Goal: Information Seeking & Learning: Get advice/opinions

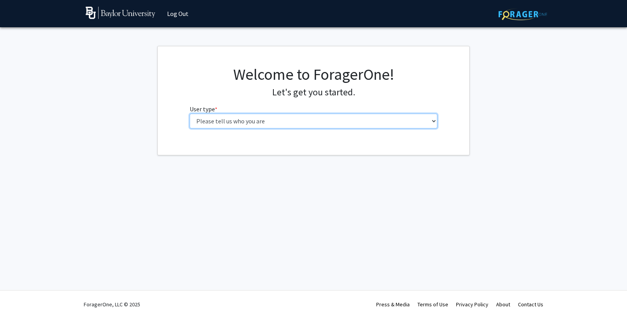
click at [251, 125] on select "Please tell us who you are Undergraduate Student Master's Student Doctoral Cand…" at bounding box center [314, 121] width 248 height 15
click at [237, 119] on select "Please tell us who you are Undergraduate Student Master's Student Doctoral Cand…" at bounding box center [314, 121] width 248 height 15
select select "3: doc"
click at [190, 114] on select "Please tell us who you are Undergraduate Student Master's Student Doctoral Cand…" at bounding box center [314, 121] width 248 height 15
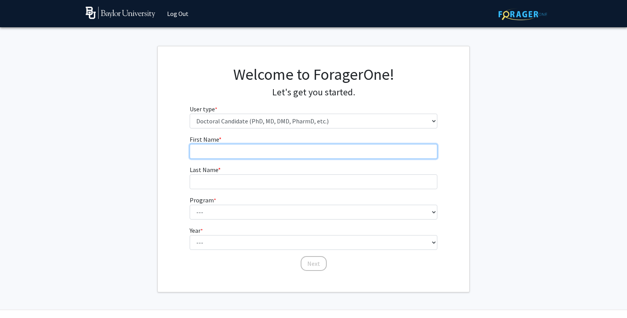
click at [220, 152] on input "First Name * required" at bounding box center [314, 151] width 248 height 15
type input "[PERSON_NAME]"
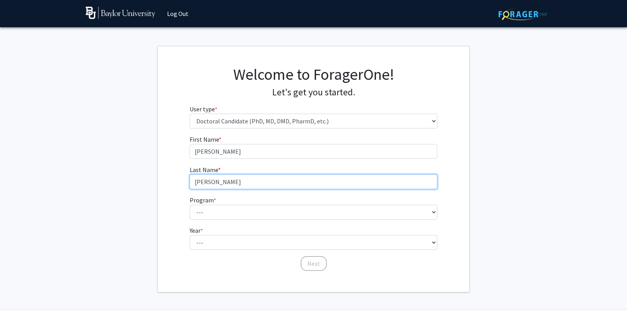
type input "[PERSON_NAME]"
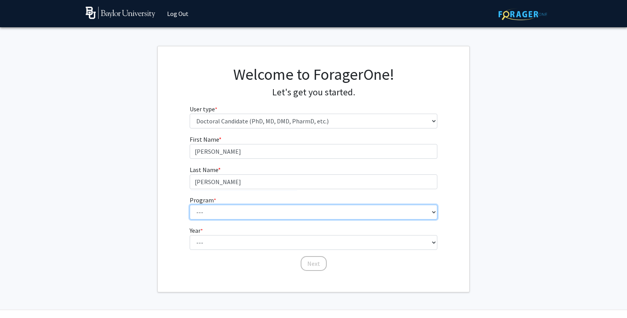
click at [205, 214] on select "--- Adult-Gerontology Acute Care Nurse Practitioner Anesthesia Nursing (Army-Ba…" at bounding box center [314, 212] width 248 height 15
select select "43: 1101"
click at [190, 205] on select "--- Adult-Gerontology Acute Care Nurse Practitioner Anesthesia Nursing (Army-Ba…" at bounding box center [314, 212] width 248 height 15
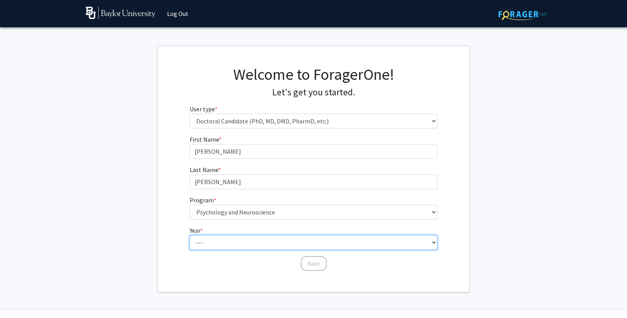
click at [223, 244] on select "--- First Year Second Year Third Year Fourth Year Fifth Year Sixth Year Seventh…" at bounding box center [314, 242] width 248 height 15
select select "2: second_year"
click at [190, 235] on select "--- First Year Second Year Third Year Fourth Year Fifth Year Sixth Year Seventh…" at bounding box center [314, 242] width 248 height 15
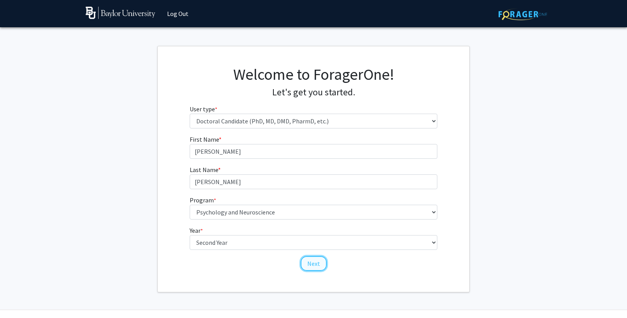
click at [307, 263] on button "Next" at bounding box center [314, 263] width 26 height 15
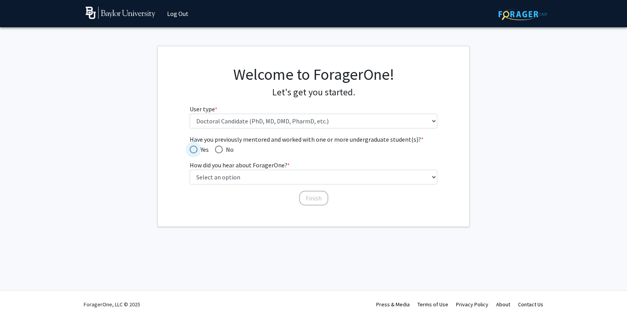
click at [196, 150] on span "Have you previously mentored and worked with one or more undergraduate student(…" at bounding box center [194, 150] width 8 height 8
click at [196, 150] on input "Yes" at bounding box center [194, 150] width 8 height 8
radio input "true"
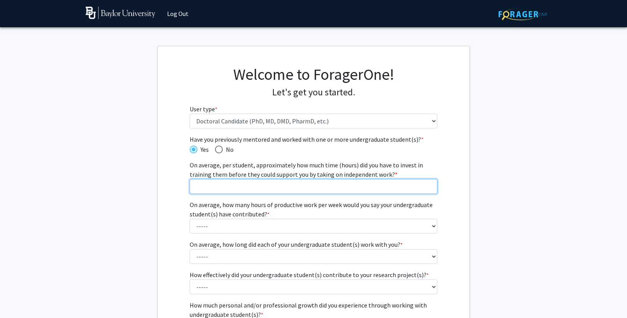
click at [214, 187] on input "On average, per student, approximately how much time (hours) did you have to in…" at bounding box center [314, 186] width 248 height 15
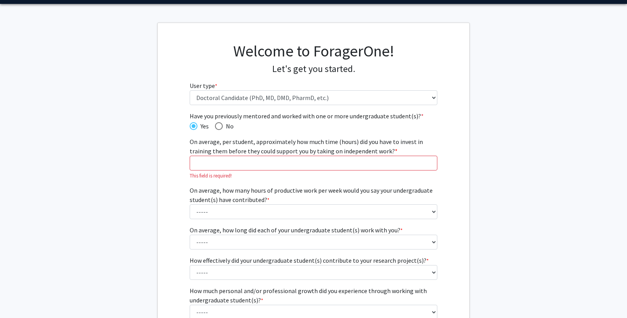
scroll to position [30, 0]
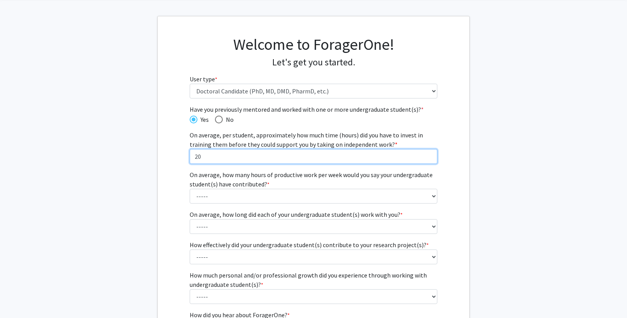
type input "2"
type input "20"
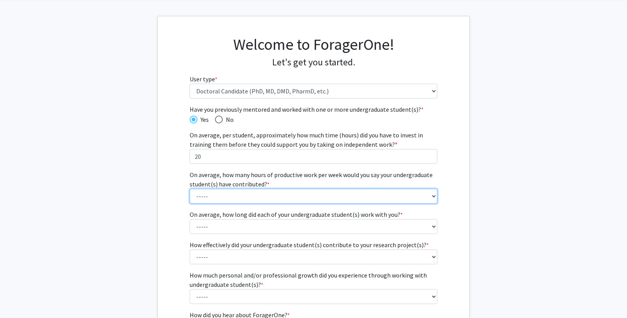
click at [236, 198] on select "----- 1 - 5 hours 6 - 10 hours 11 - 15 hours 16 - 20 hours 21 - 30 hours 31 - 4…" at bounding box center [314, 196] width 248 height 15
select select "1: 1 - 5 hours"
click at [190, 189] on select "----- 1 - 5 hours 6 - 10 hours 11 - 15 hours 16 - 20 hours 21 - 30 hours 31 - 4…" at bounding box center [314, 196] width 248 height 15
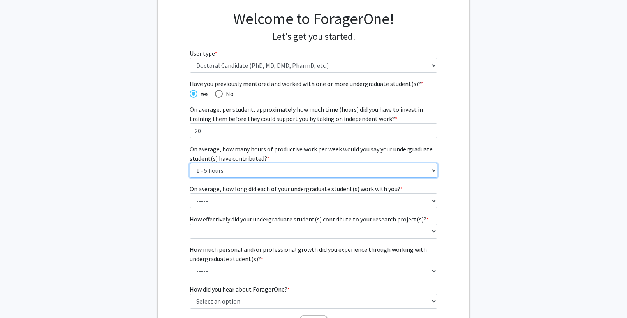
scroll to position [65, 0]
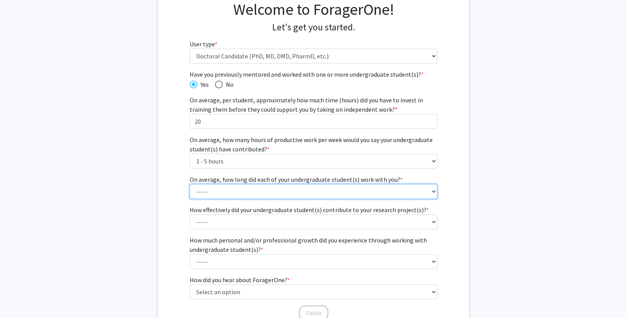
click at [236, 193] on select "----- 1 - 3 months 3 - 6 months 6 months - 1 year 1 - 2 years 2 - 3 years 3 - 4…" at bounding box center [314, 191] width 248 height 15
click at [190, 184] on select "----- 1 - 3 months 3 - 6 months 6 months - 1 year 1 - 2 years 2 - 3 years 3 - 4…" at bounding box center [314, 191] width 248 height 15
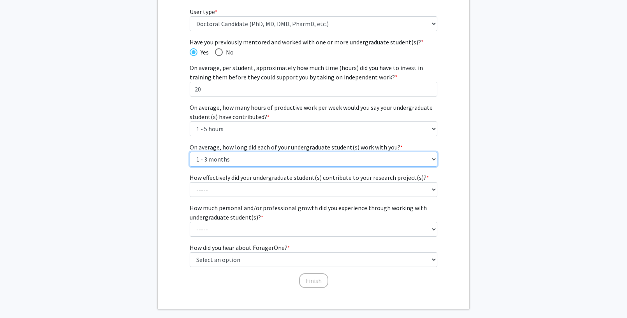
scroll to position [99, 0]
click at [237, 161] on select "----- 1 - 3 months 3 - 6 months 6 months - 1 year 1 - 2 years 2 - 3 years 3 - 4…" at bounding box center [314, 158] width 248 height 15
click at [190, 151] on select "----- 1 - 3 months 3 - 6 months 6 months - 1 year 1 - 2 years 2 - 3 years 3 - 4…" at bounding box center [314, 158] width 248 height 15
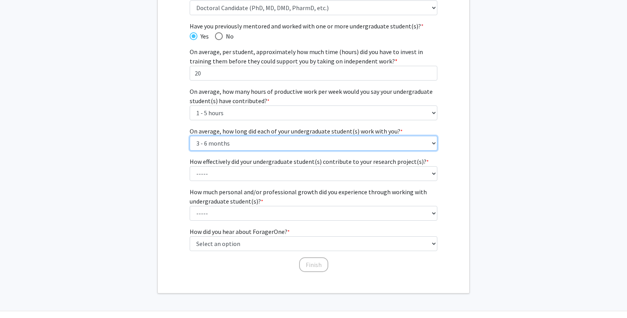
scroll to position [114, 0]
click at [245, 143] on select "----- 1 - 3 months 3 - 6 months 6 months - 1 year 1 - 2 years 2 - 3 years 3 - 4…" at bounding box center [314, 142] width 248 height 15
select select "3: 6 months - 1 year"
click at [190, 135] on select "----- 1 - 3 months 3 - 6 months 6 months - 1 year 1 - 2 years 2 - 3 years 3 - 4…" at bounding box center [314, 142] width 248 height 15
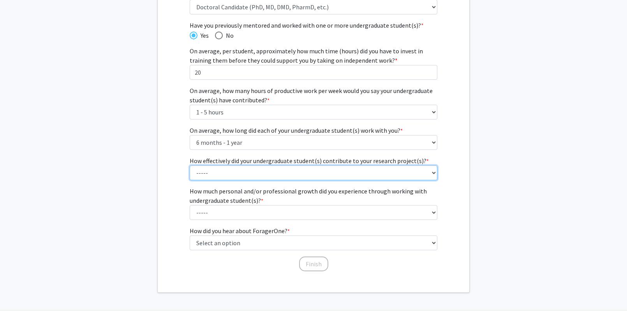
click at [237, 172] on select "----- 1 (Minimally) 2 3 (Moderately) 4 5 (Significantly)" at bounding box center [314, 173] width 248 height 15
select select "2: 2"
click at [190, 166] on select "----- 1 (Minimally) 2 3 (Moderately) 4 5 (Significantly)" at bounding box center [314, 173] width 248 height 15
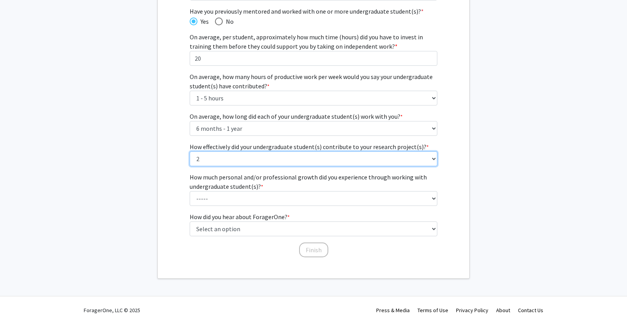
scroll to position [134, 0]
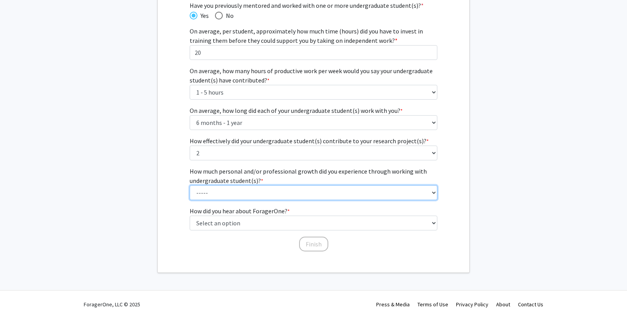
click at [230, 194] on select "----- 1 (Minimal) 2 3 (Moderate) 4 5 (Significant)" at bounding box center [314, 192] width 248 height 15
select select "5: 5"
click at [190, 185] on select "----- 1 (Minimal) 2 3 (Moderate) 4 5 (Significant)" at bounding box center [314, 192] width 248 height 15
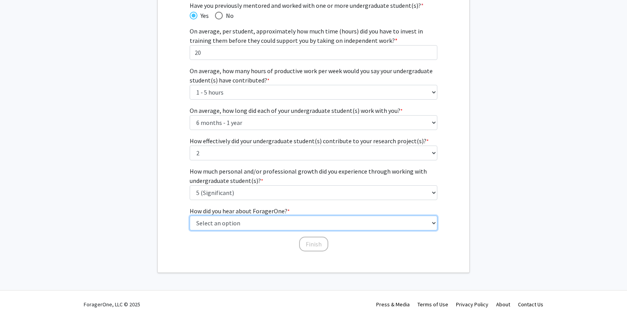
click at [239, 225] on select "Select an option Peer/student recommendation Faculty/staff recommendation Unive…" at bounding box center [314, 223] width 248 height 15
select select "2: faculty_recommendation"
click at [190, 216] on select "Select an option Peer/student recommendation Faculty/staff recommendation Unive…" at bounding box center [314, 223] width 248 height 15
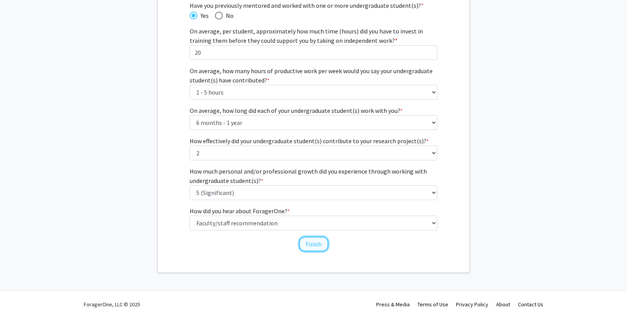
click at [316, 246] on button "Finish" at bounding box center [313, 244] width 29 height 15
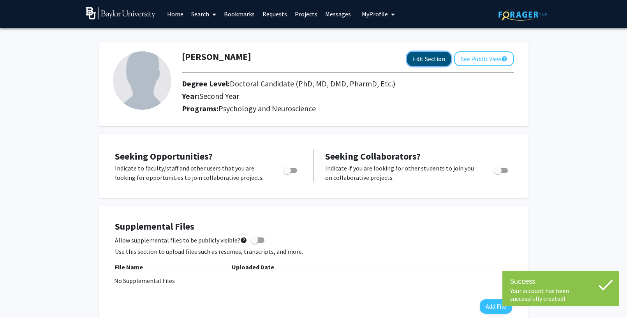
click at [424, 58] on button "Edit Section" at bounding box center [429, 59] width 44 height 14
select select "second_year"
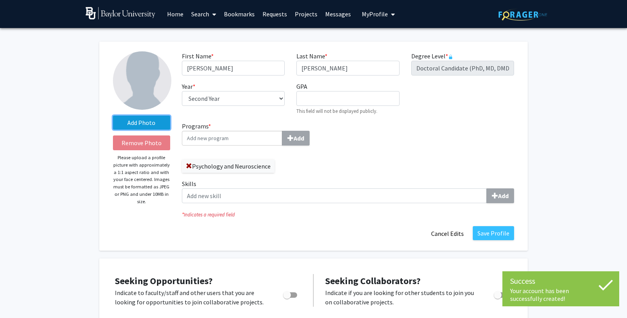
click at [147, 122] on label "Add Photo" at bounding box center [141, 123] width 57 height 14
click at [0, 0] on input "Add Photo" at bounding box center [0, 0] width 0 height 0
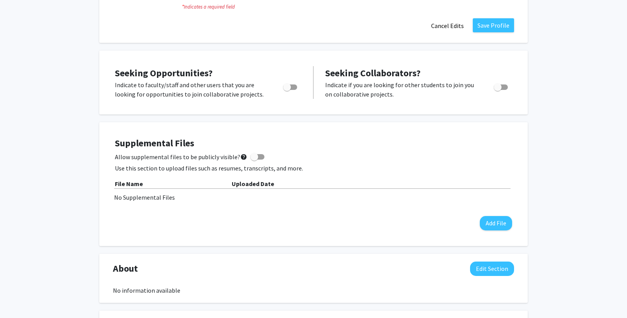
scroll to position [201, 0]
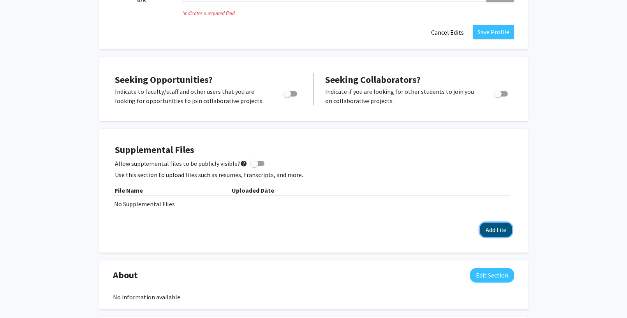
click at [499, 227] on button "Add File" at bounding box center [496, 230] width 32 height 14
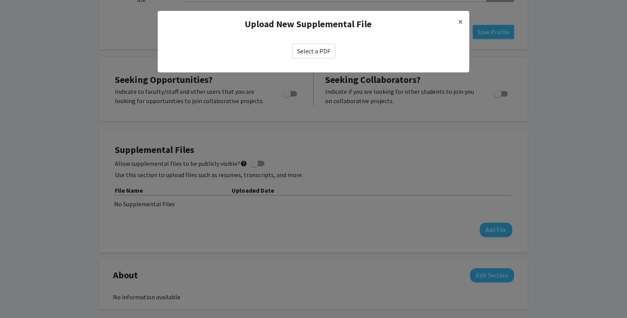
click at [312, 51] on label "Select a PDF" at bounding box center [313, 51] width 43 height 15
click at [0, 0] on input "Select a PDF" at bounding box center [0, 0] width 0 height 0
click at [307, 51] on label "Select a PDF" at bounding box center [313, 51] width 43 height 15
click at [0, 0] on input "Select a PDF" at bounding box center [0, 0] width 0 height 0
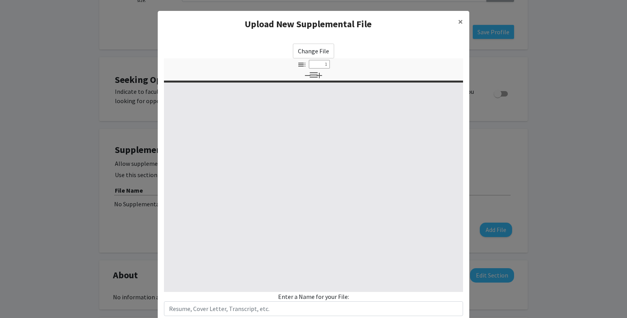
select select "custom"
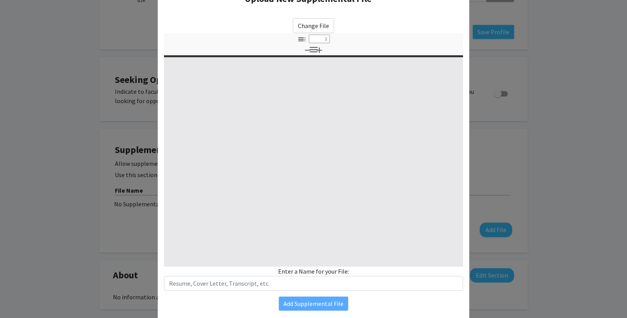
type input "0"
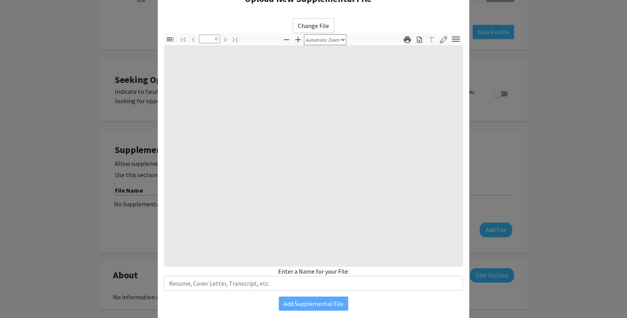
select select "custom"
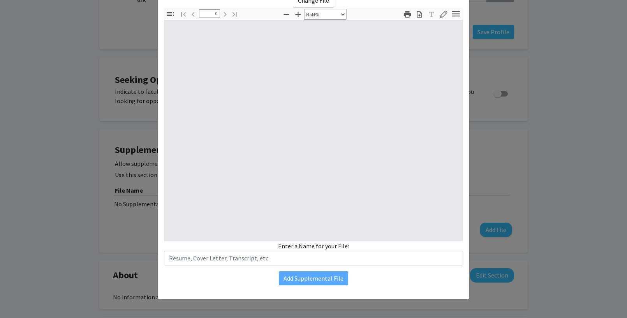
type input "1"
select select "auto"
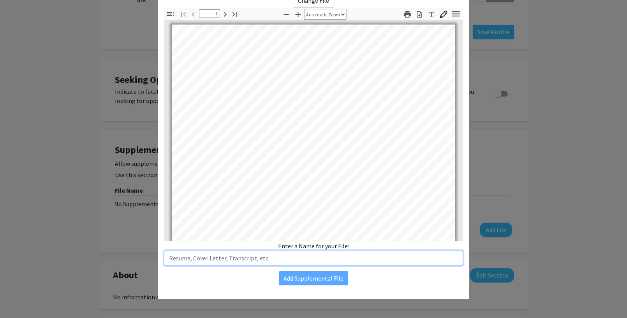
click at [235, 259] on input "text" at bounding box center [313, 258] width 299 height 15
type input "[PERSON_NAME]"
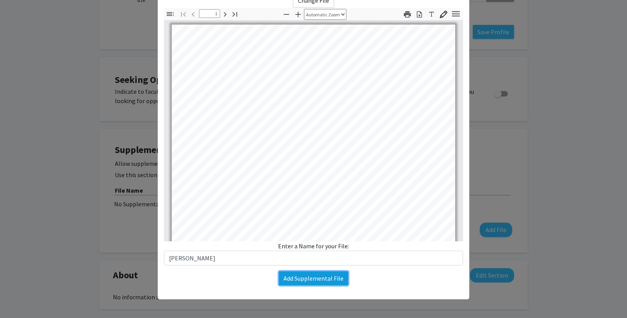
click at [330, 281] on button "Add Supplemental File" at bounding box center [313, 279] width 69 height 14
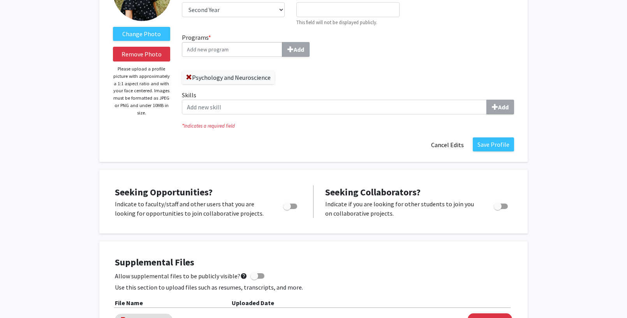
scroll to position [0, 0]
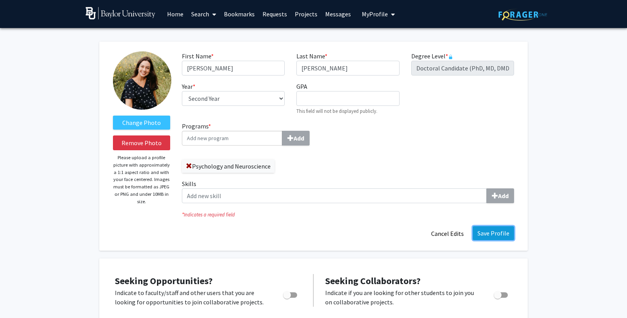
click at [502, 235] on button "Save Profile" at bounding box center [493, 233] width 41 height 14
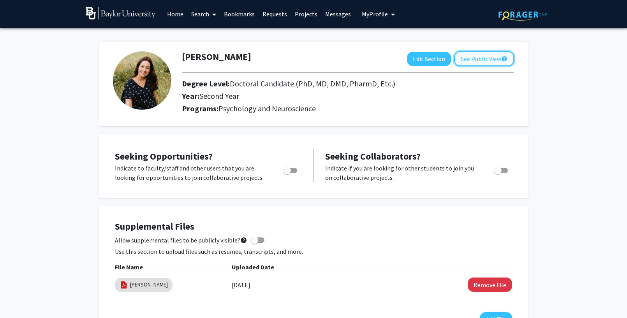
click at [482, 60] on button "See Public View help" at bounding box center [484, 58] width 60 height 15
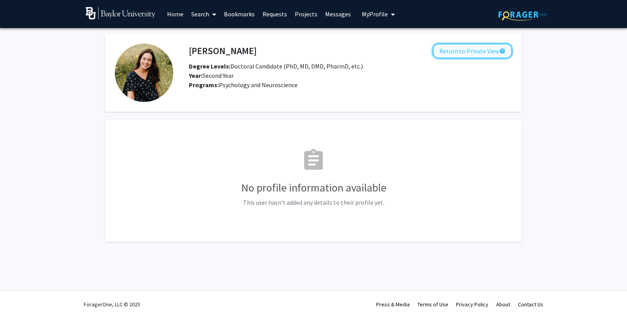
click at [482, 56] on button "Return to Private View help" at bounding box center [472, 51] width 79 height 15
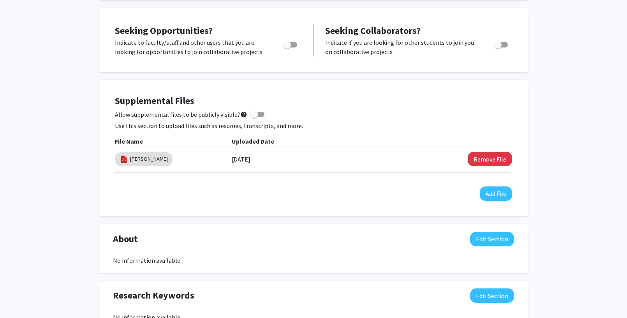
scroll to position [123, 0]
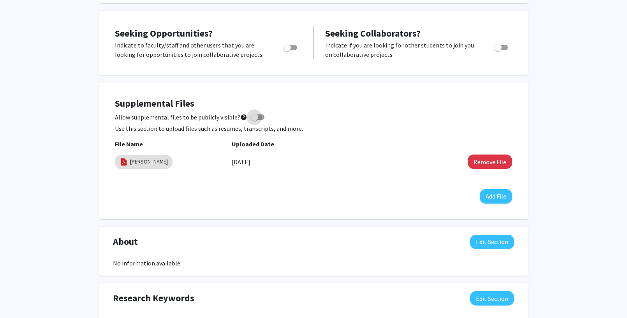
click at [257, 116] on span at bounding box center [258, 117] width 14 height 5
click at [254, 120] on input "Allow supplemental files to be publicly visible? help" at bounding box center [254, 120] width 0 height 0
checkbox input "true"
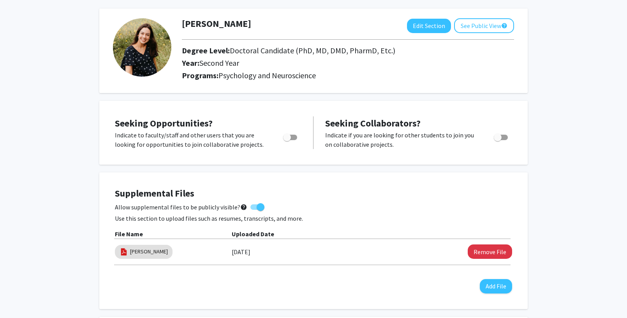
scroll to position [0, 0]
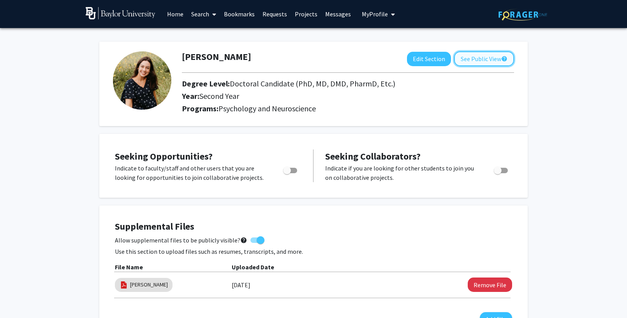
click at [485, 62] on button "See Public View help" at bounding box center [484, 58] width 60 height 15
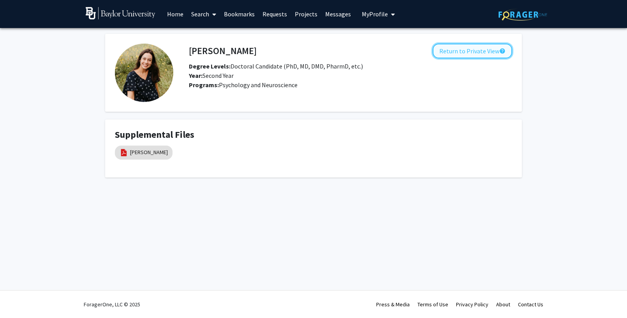
click at [477, 52] on button "Return to Private View help" at bounding box center [472, 51] width 79 height 15
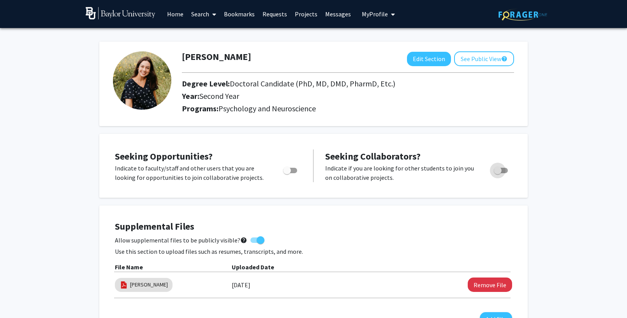
click at [500, 172] on span "Toggle" at bounding box center [498, 171] width 8 height 8
click at [498, 173] on input "Would you like to receive other student requests to work with you?" at bounding box center [498, 173] width 0 height 0
checkbox input "true"
click at [293, 171] on span "Toggle" at bounding box center [290, 170] width 14 height 5
click at [287, 173] on input "Are you actively seeking opportunities?" at bounding box center [287, 173] width 0 height 0
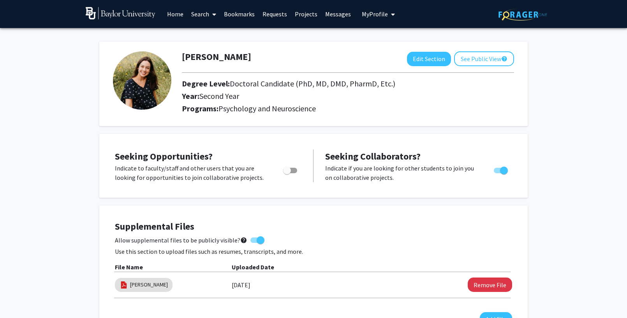
checkbox input "true"
click at [207, 13] on link "Search" at bounding box center [203, 13] width 33 height 27
click at [217, 35] on span "Faculty/Staff" at bounding box center [215, 36] width 57 height 16
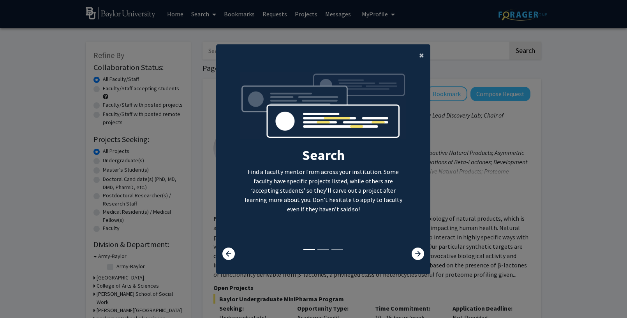
click at [422, 60] on span "×" at bounding box center [421, 55] width 5 height 12
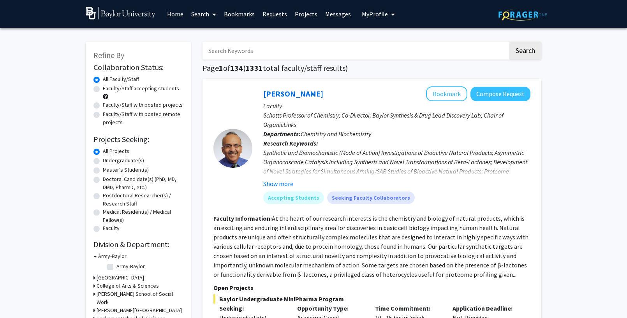
click at [351, 52] on input "Search Keywords" at bounding box center [356, 51] width 306 height 18
type input "s"
type input "[PERSON_NAME]"
click at [510, 42] on button "Search" at bounding box center [526, 51] width 32 height 18
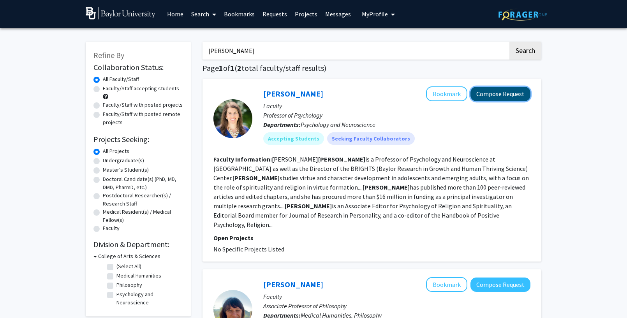
click at [491, 98] on button "Compose Request" at bounding box center [501, 94] width 60 height 14
click at [380, 19] on button "My Profile" at bounding box center [379, 14] width 38 height 28
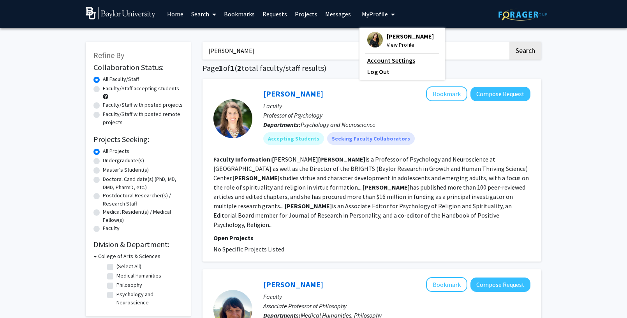
click at [383, 59] on link "Account Settings" at bounding box center [402, 60] width 70 height 9
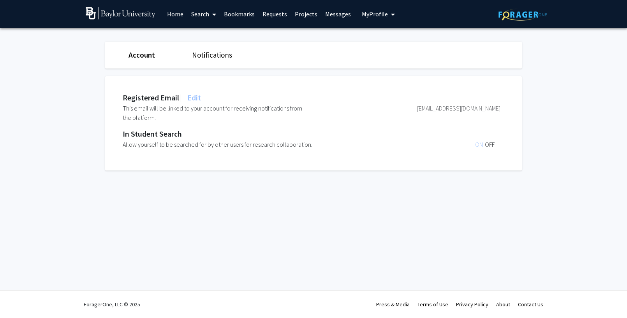
click at [374, 18] on button "My Profile" at bounding box center [379, 14] width 38 height 28
click at [387, 41] on span "View Profile" at bounding box center [410, 45] width 47 height 9
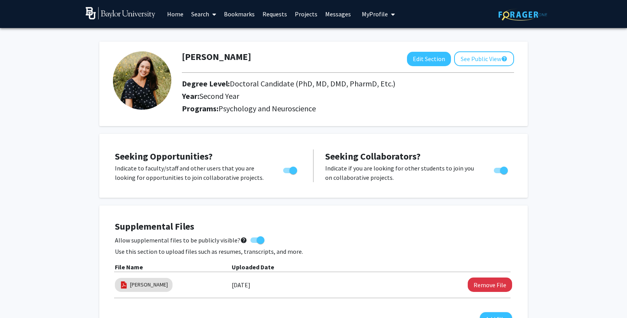
click at [310, 18] on link "Projects" at bounding box center [306, 13] width 30 height 27
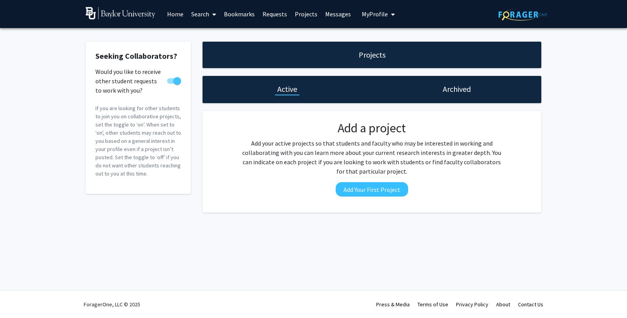
click at [291, 217] on div "Seeking Collaborators? Would you like to receive other student requests to work…" at bounding box center [313, 129] width 627 height 202
click at [382, 10] on span "My Profile" at bounding box center [375, 14] width 26 height 8
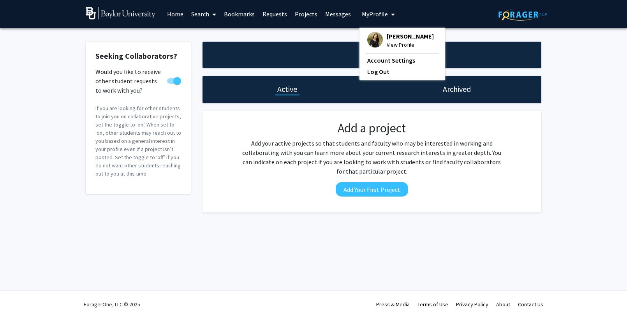
click at [208, 14] on link "Search" at bounding box center [203, 13] width 33 height 27
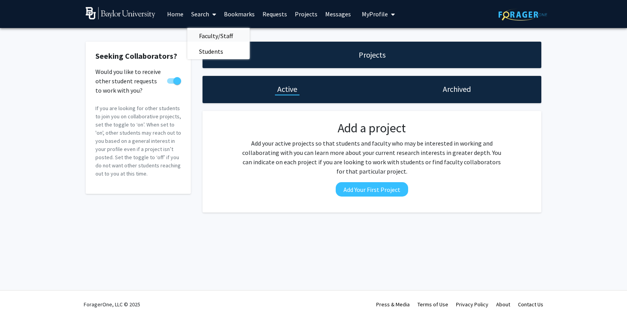
click at [208, 35] on span "Faculty/Staff" at bounding box center [215, 36] width 57 height 16
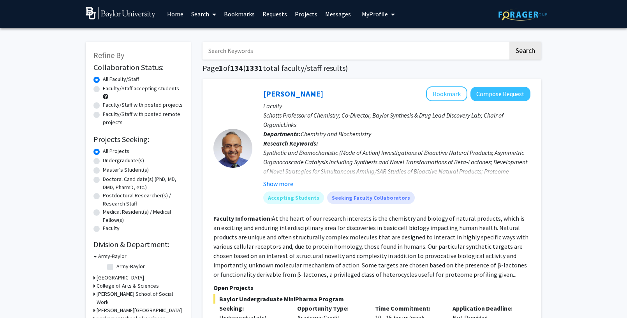
click at [259, 58] on input "Search Keywords" at bounding box center [356, 51] width 306 height 18
type input "[PERSON_NAME]"
click at [510, 42] on button "Search" at bounding box center [526, 51] width 32 height 18
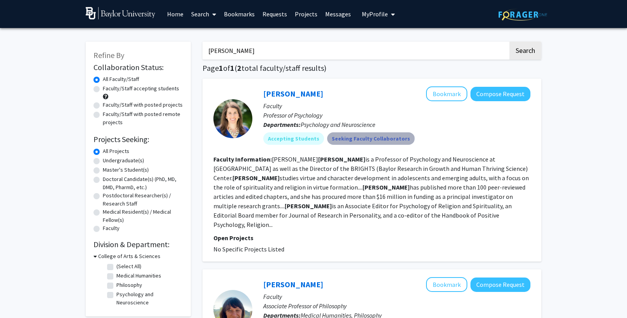
click at [365, 136] on mat-chip "Seeking Faculty Collaborators" at bounding box center [371, 138] width 88 height 12
click at [302, 97] on link "[PERSON_NAME]" at bounding box center [293, 94] width 60 height 10
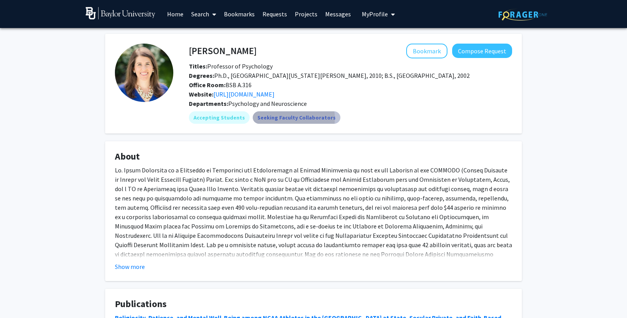
click at [288, 118] on mat-chip "Seeking Faculty Collaborators" at bounding box center [297, 117] width 88 height 12
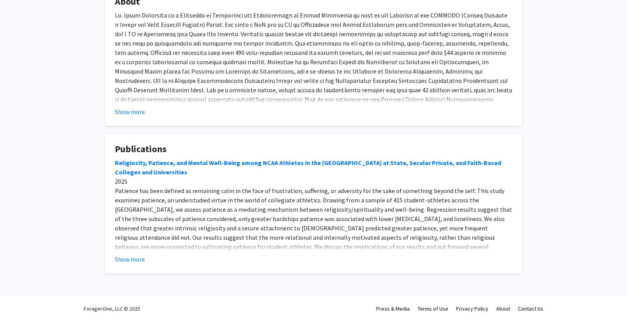
scroll to position [159, 0]
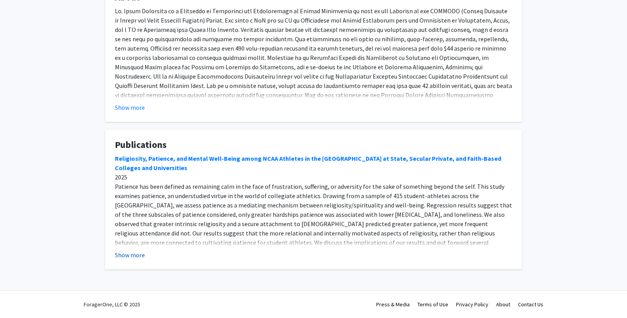
click at [128, 255] on button "Show more" at bounding box center [130, 255] width 30 height 9
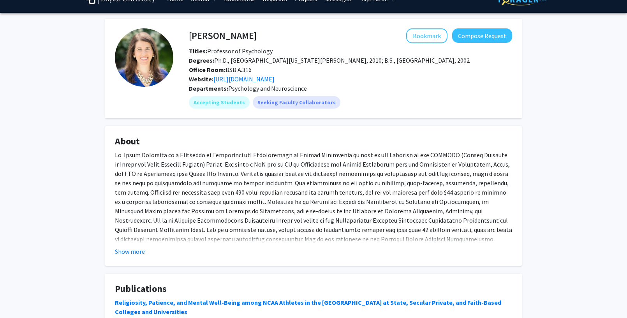
scroll to position [0, 0]
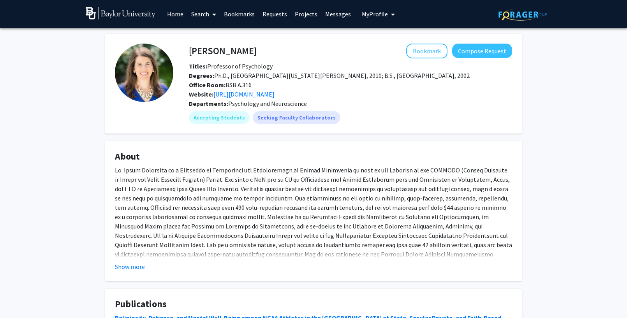
click at [391, 11] on icon "My profile dropdown to access profile and logout" at bounding box center [393, 14] width 4 height 6
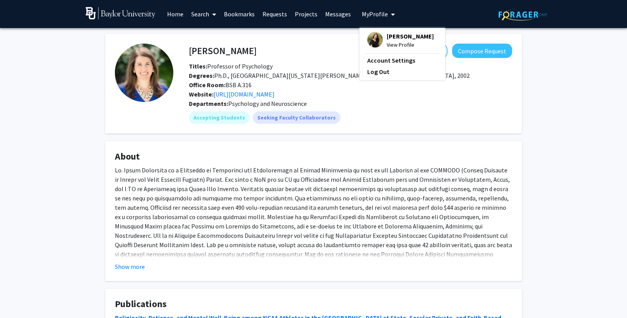
click at [387, 34] on span "[PERSON_NAME]" at bounding box center [410, 36] width 47 height 9
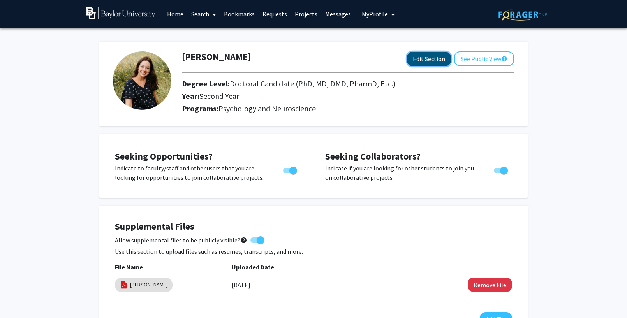
click at [430, 61] on button "Edit Section" at bounding box center [429, 59] width 44 height 14
select select "second_year"
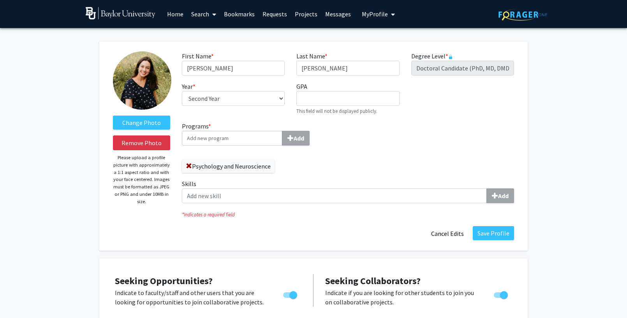
click at [446, 58] on span "*" at bounding box center [447, 56] width 3 height 8
click at [371, 18] on button "My Profile" at bounding box center [379, 14] width 38 height 28
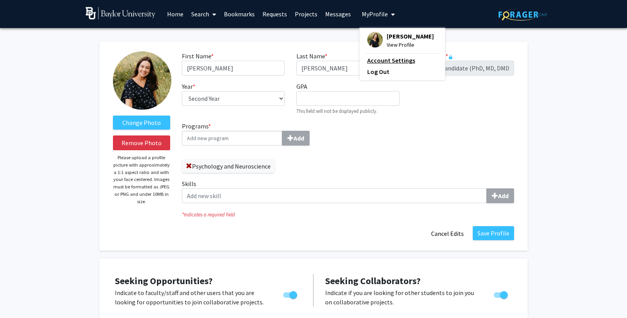
click at [384, 57] on link "Account Settings" at bounding box center [402, 60] width 70 height 9
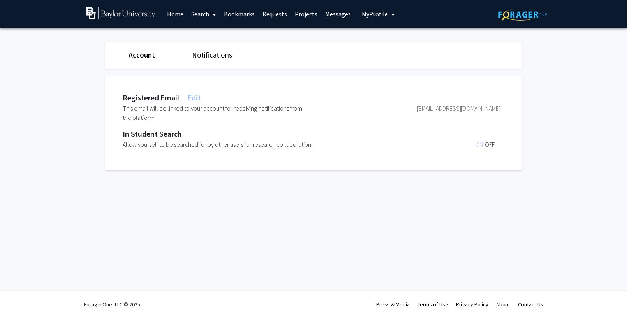
click at [388, 18] on span "My profile dropdown to access profile and logout" at bounding box center [391, 14] width 7 height 27
click at [387, 35] on span "[PERSON_NAME]" at bounding box center [410, 36] width 47 height 9
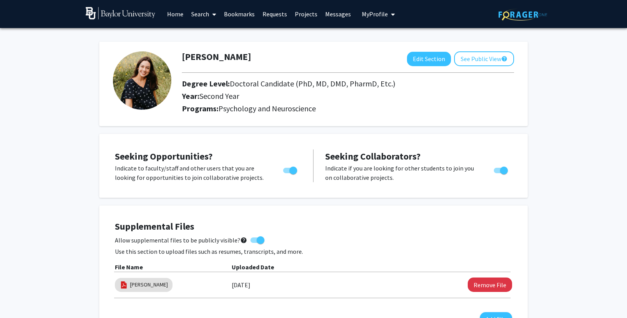
click at [360, 80] on span "Doctoral Candidate (PhD, MD, DMD, PharmD, Etc.)" at bounding box center [313, 84] width 166 height 10
click at [378, 18] on button "My Profile" at bounding box center [379, 14] width 38 height 28
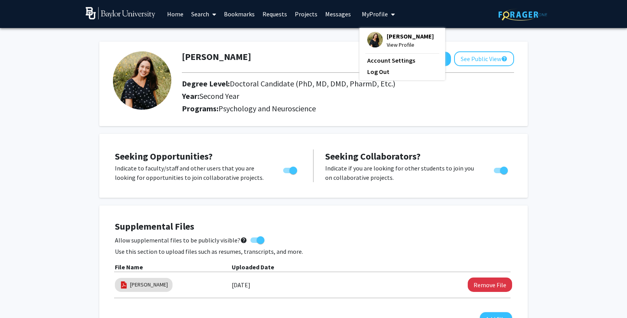
click at [377, 18] on button "My Profile" at bounding box center [379, 14] width 38 height 28
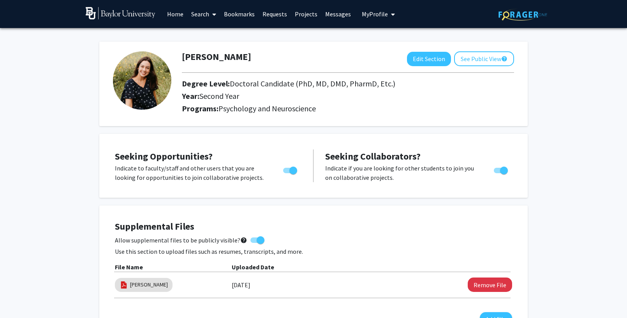
click at [206, 17] on link "Search" at bounding box center [203, 13] width 33 height 27
click at [208, 38] on span "Faculty/Staff" at bounding box center [215, 36] width 57 height 16
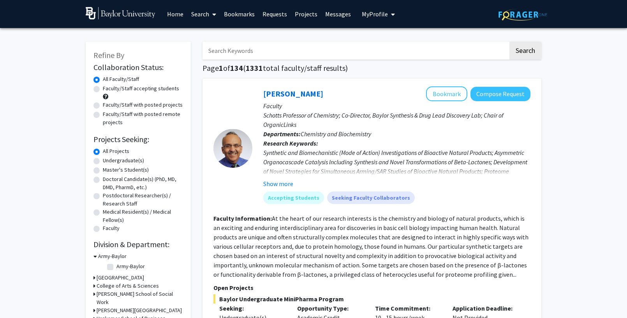
click at [251, 51] on input "Search Keywords" at bounding box center [356, 51] width 306 height 18
type input "[PERSON_NAME]"
click at [510, 42] on button "Search" at bounding box center [526, 51] width 32 height 18
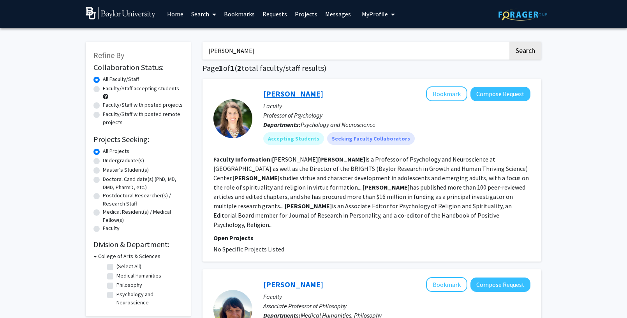
click at [286, 93] on link "[PERSON_NAME]" at bounding box center [293, 94] width 60 height 10
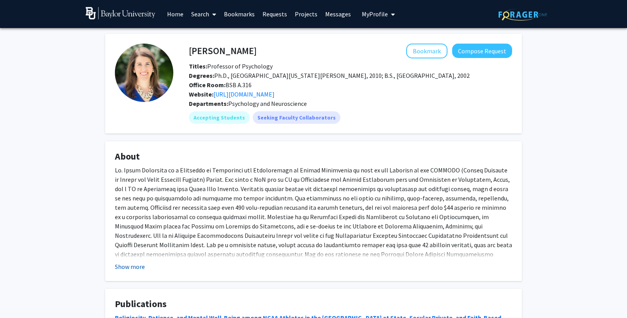
click at [132, 269] on button "Show more" at bounding box center [130, 266] width 30 height 9
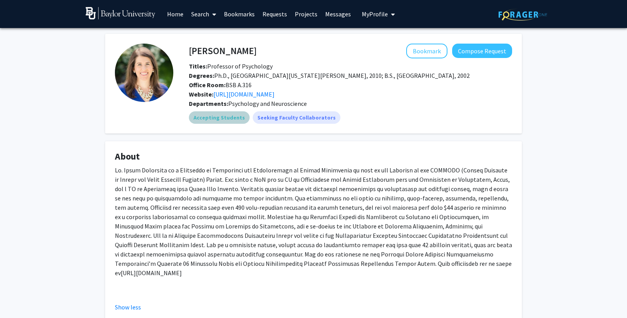
click at [224, 118] on mat-chip "Accepting Students" at bounding box center [219, 117] width 61 height 12
click at [306, 221] on p "[URL][DOMAIN_NAME]" at bounding box center [313, 222] width 397 height 112
click at [309, 16] on link "Projects" at bounding box center [306, 13] width 30 height 27
